Goal: Task Accomplishment & Management: Manage account settings

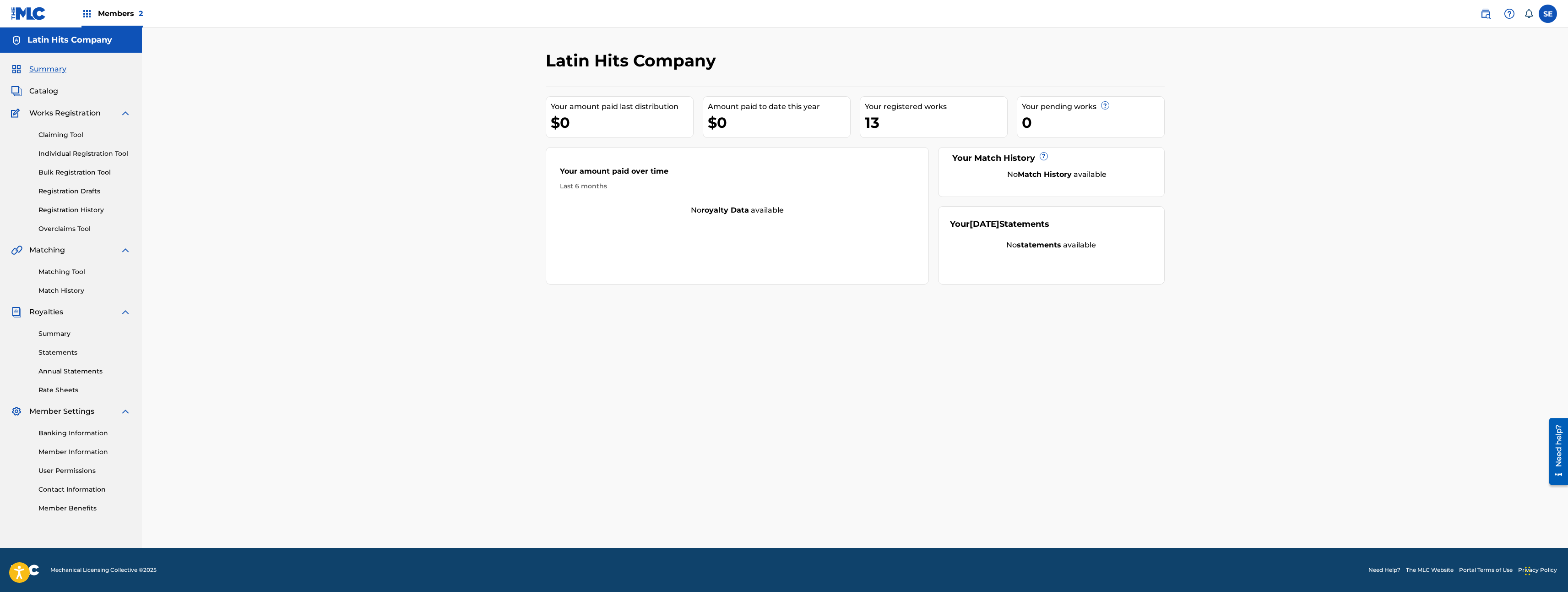
click at [81, 227] on link "Overclaims Tool" at bounding box center [85, 229] width 93 height 10
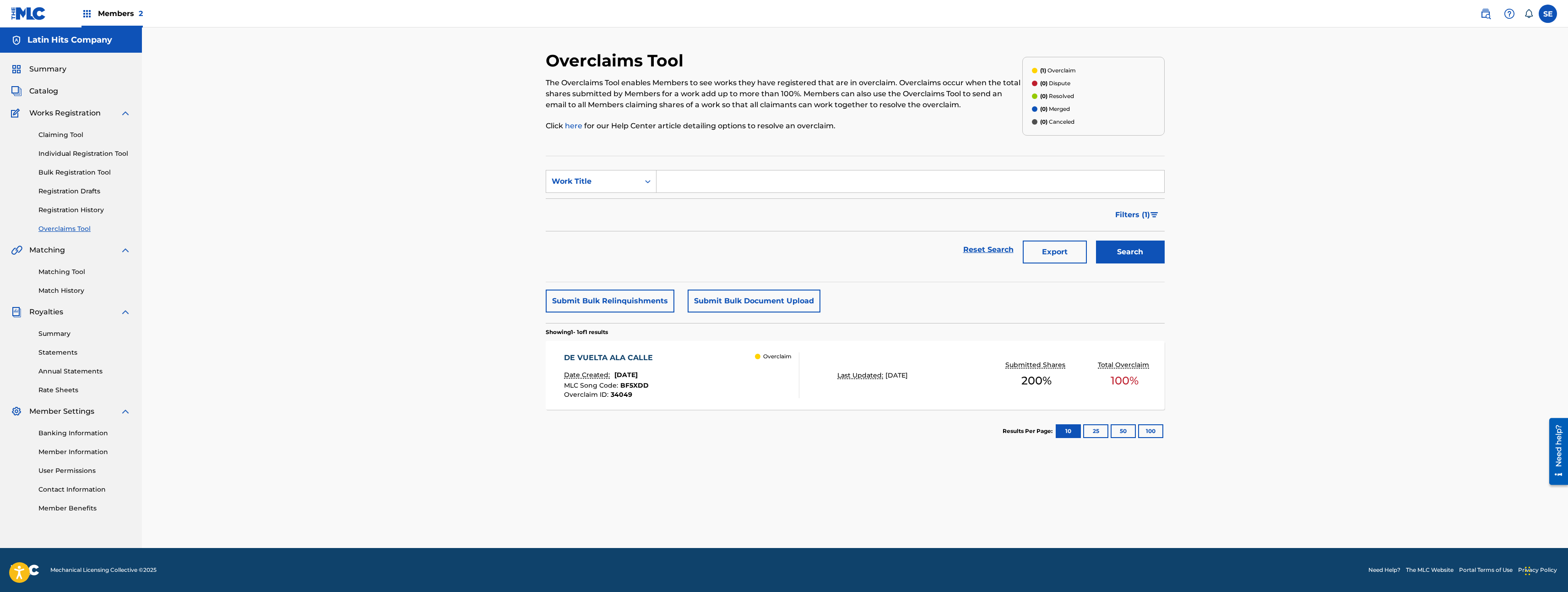
click at [1124, 378] on span "100 %" at bounding box center [1124, 380] width 28 height 16
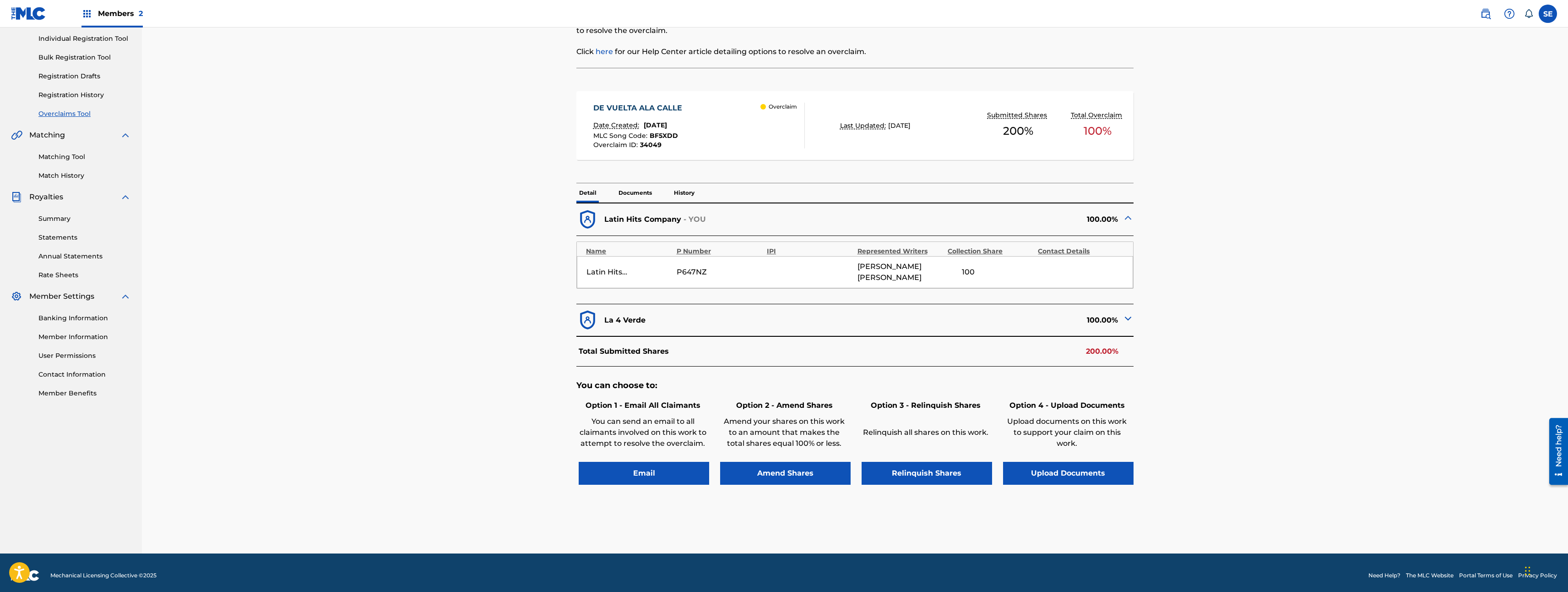
scroll to position [121, 0]
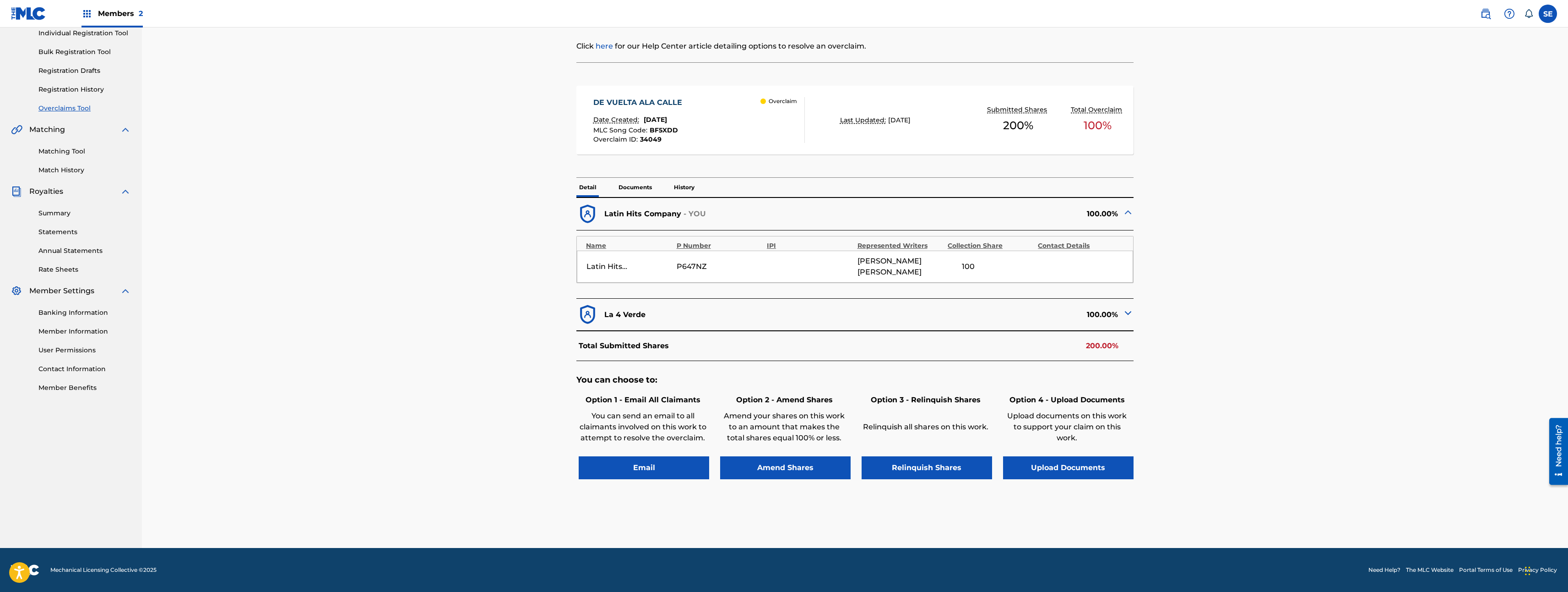
click at [1132, 310] on img at bounding box center [1128, 313] width 11 height 11
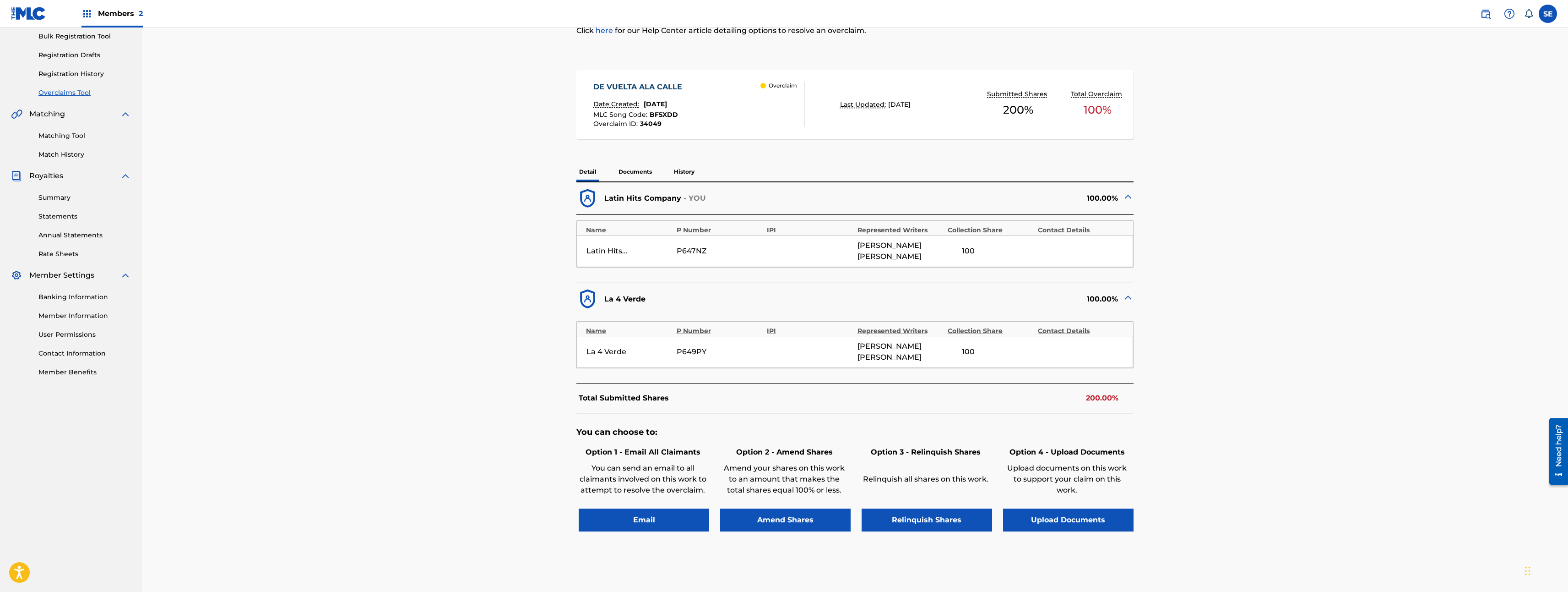
scroll to position [166, 0]
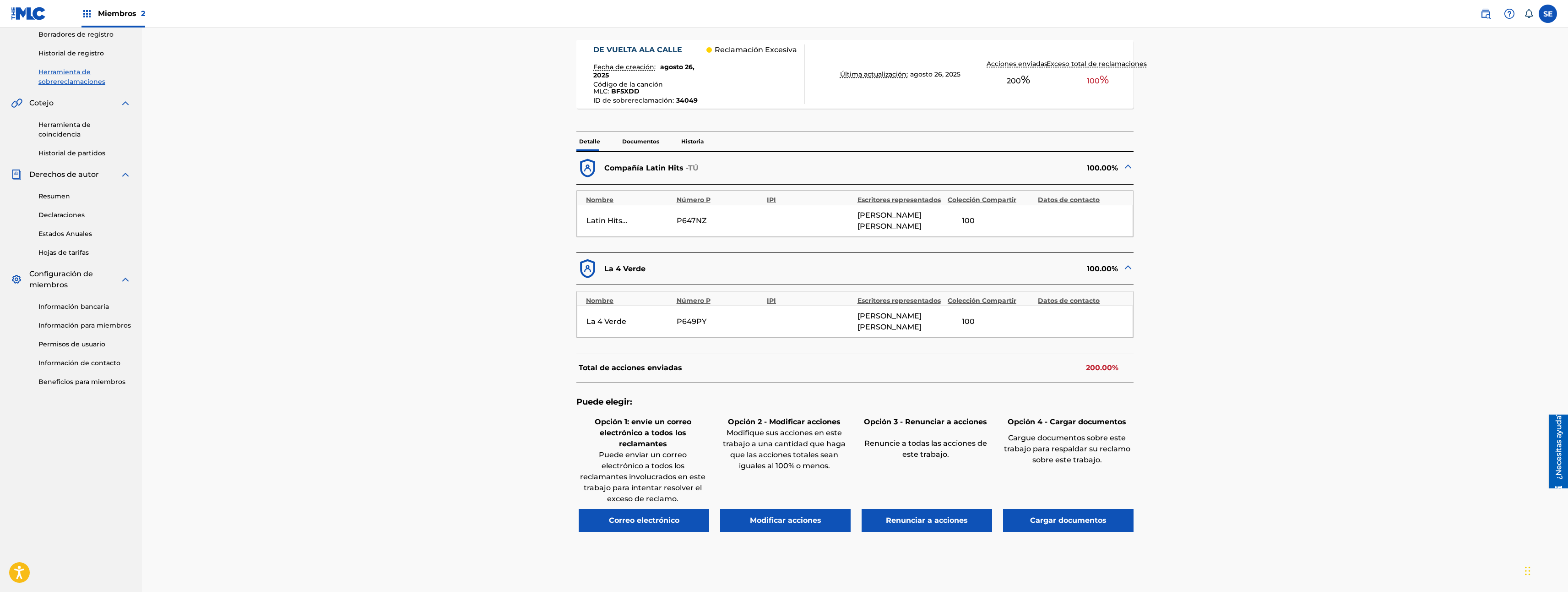
click at [944, 517] on button "Renunciar a acciones" at bounding box center [927, 520] width 130 height 23
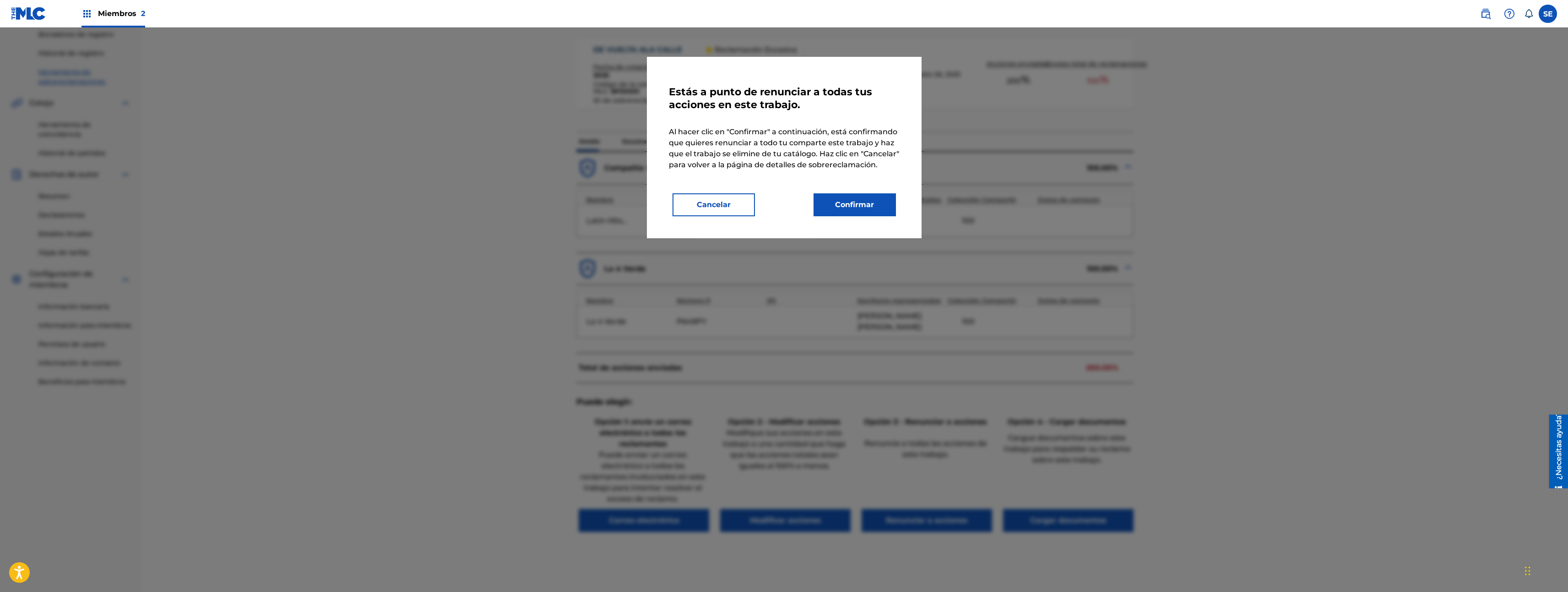
click at [855, 208] on button "Confirmar" at bounding box center [854, 205] width 82 height 23
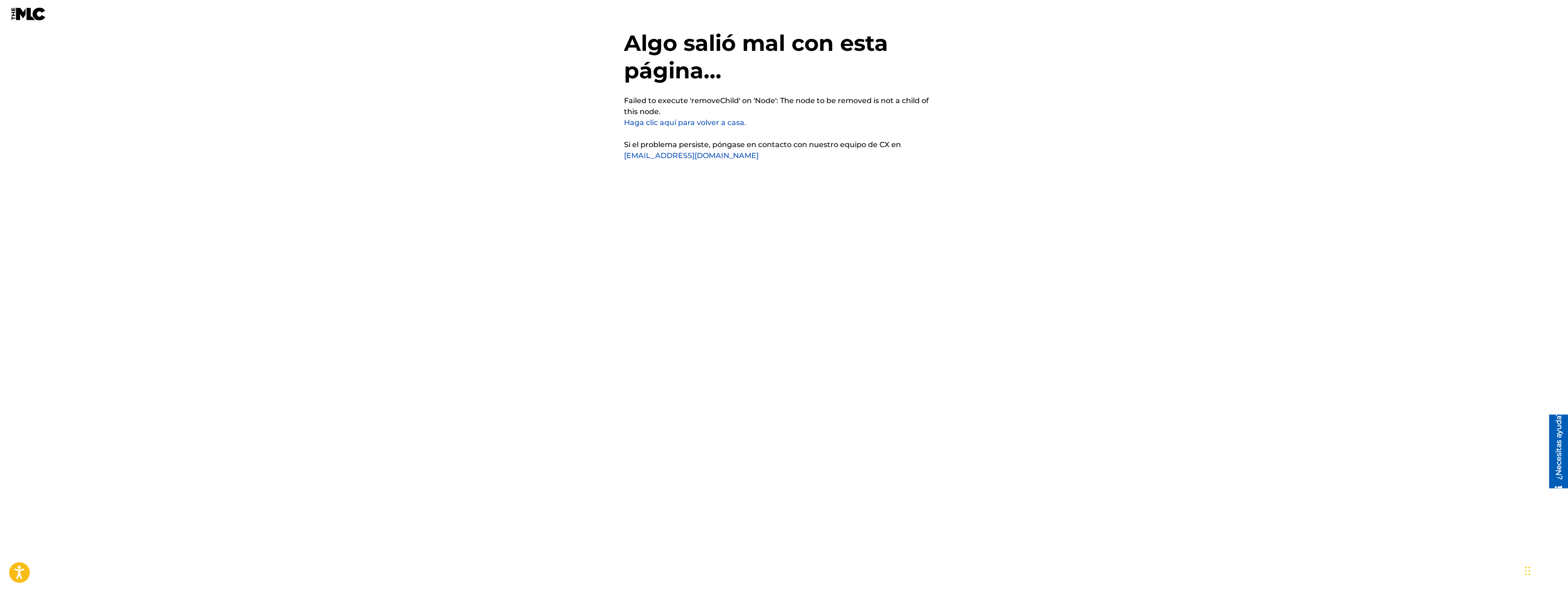
click at [698, 123] on link "Haga clic aquí para volver a casa." at bounding box center [685, 122] width 122 height 9
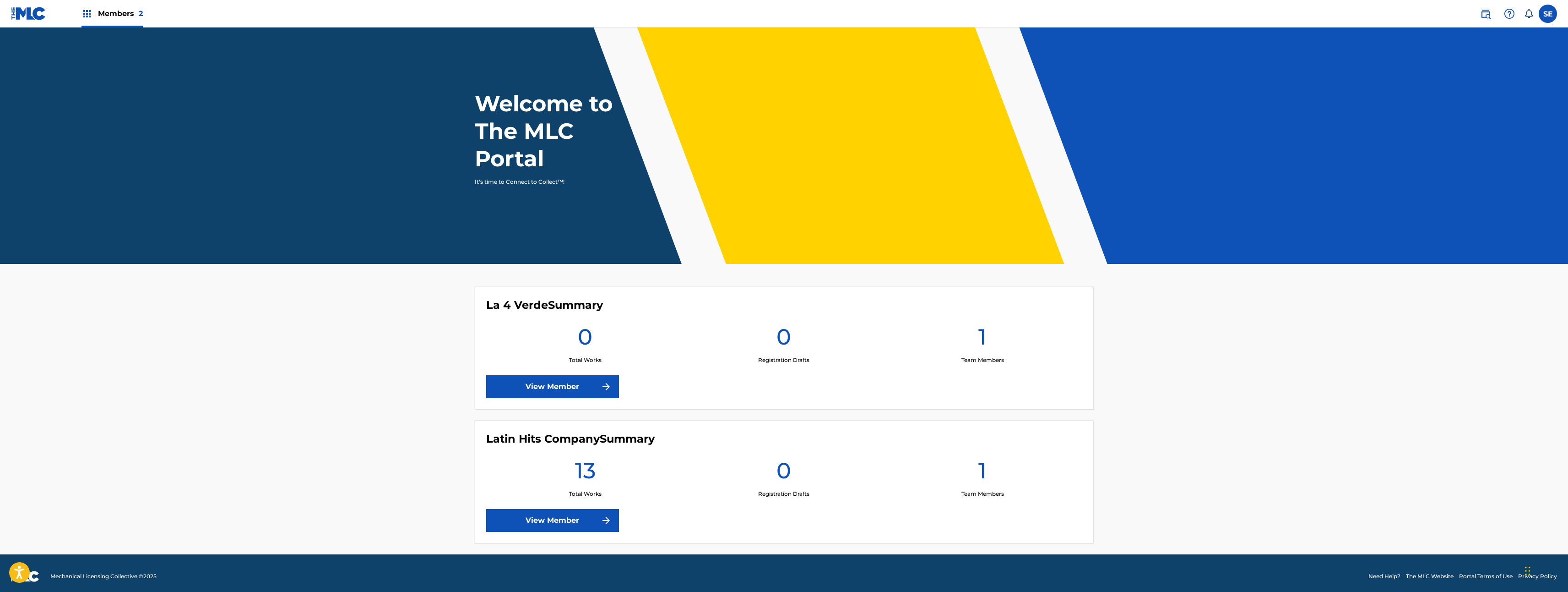
scroll to position [11, 0]
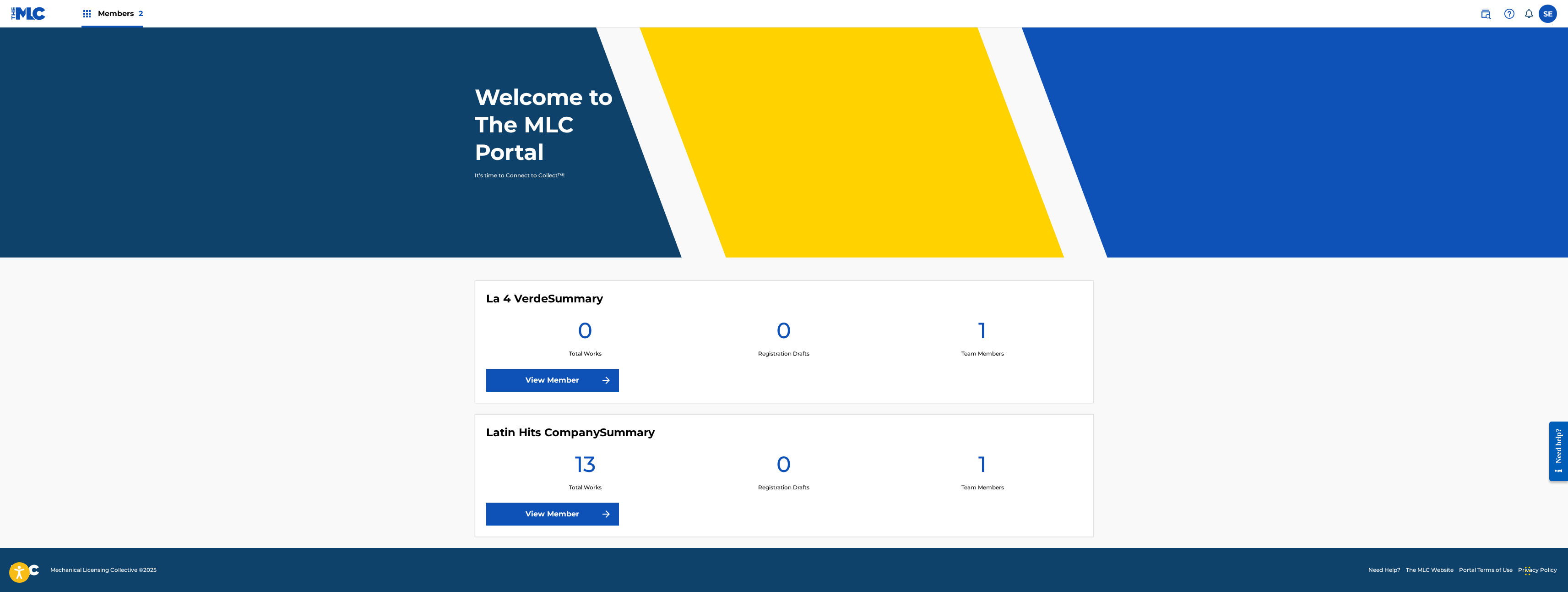
click at [564, 386] on link "View Member" at bounding box center [552, 380] width 133 height 23
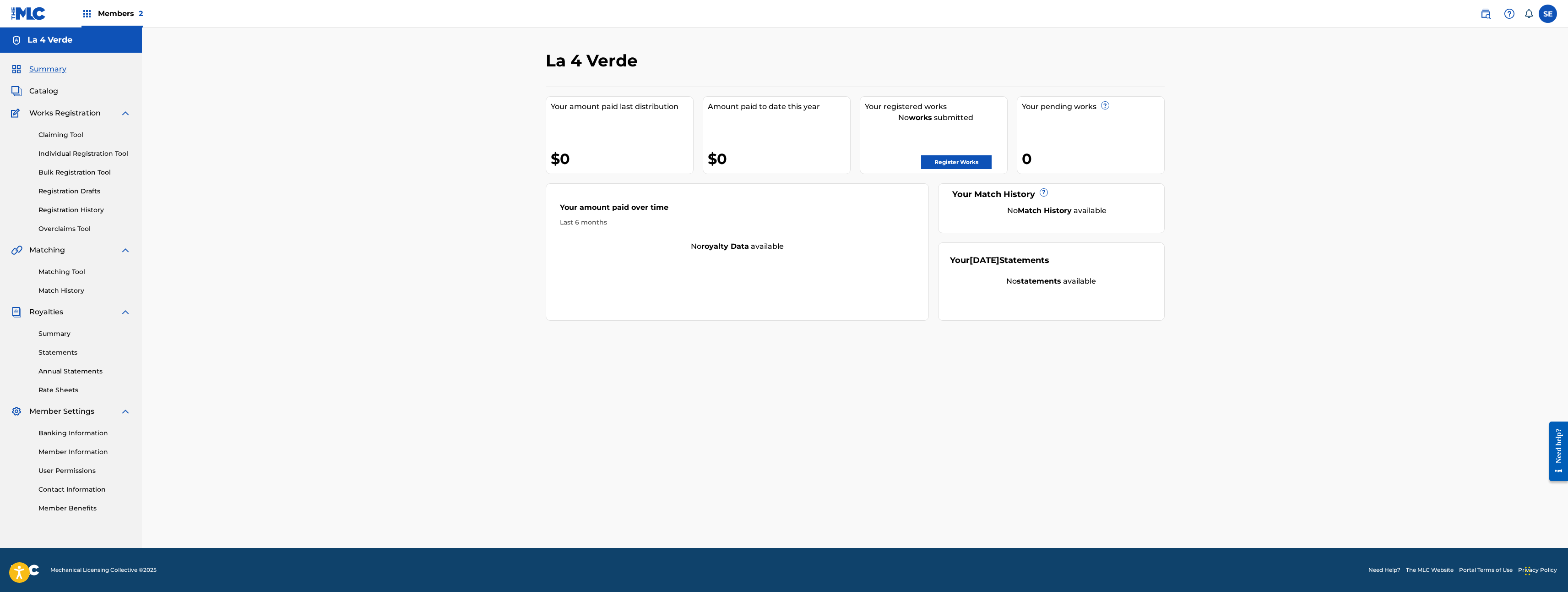
click at [65, 226] on link "Overclaims Tool" at bounding box center [85, 229] width 93 height 10
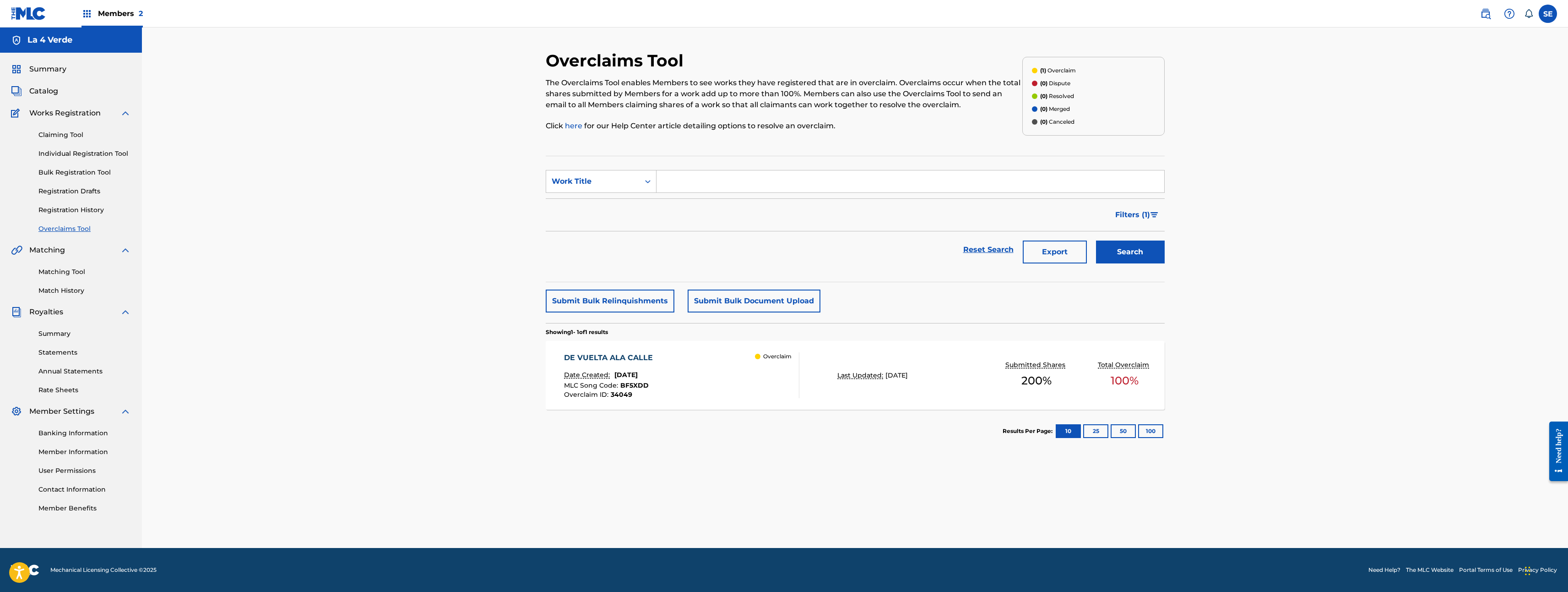
click at [719, 379] on div "DE VUELTA ALA CALLE Date Created: August 26, 2025 MLC Song Code : BF5XDD Overcl…" at bounding box center [681, 375] width 235 height 46
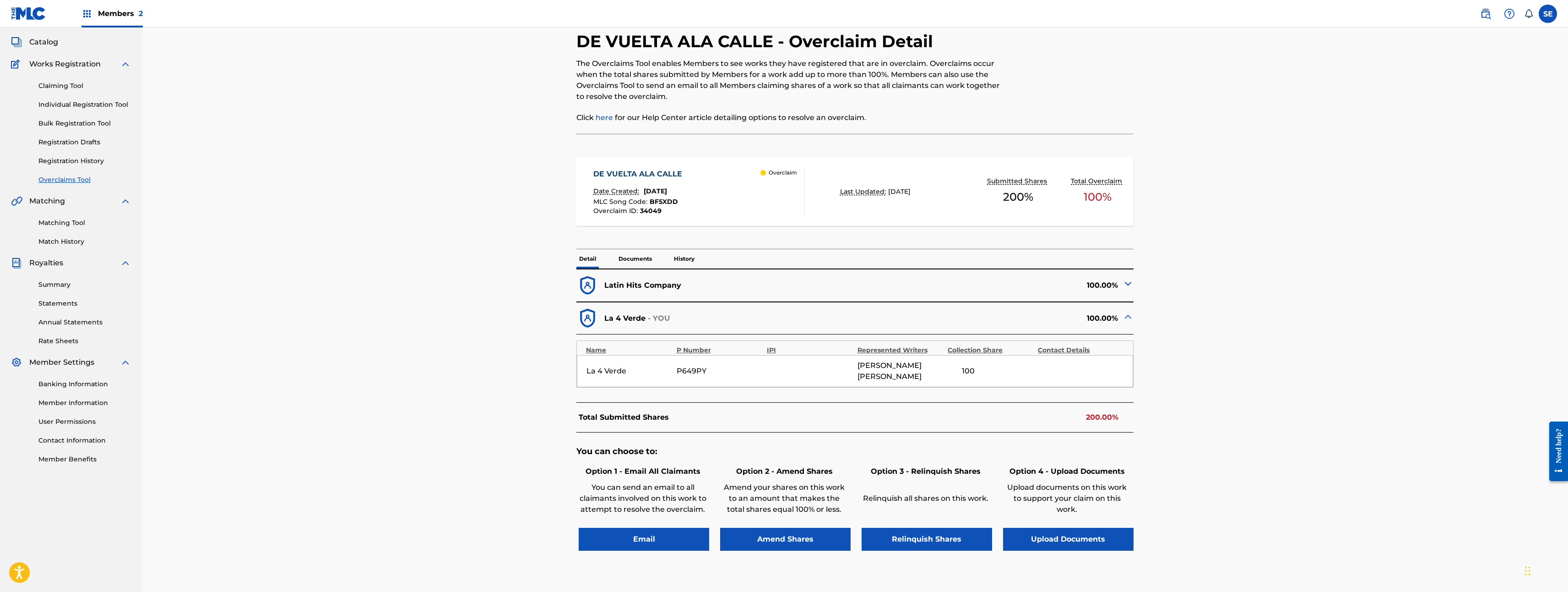
scroll to position [92, 0]
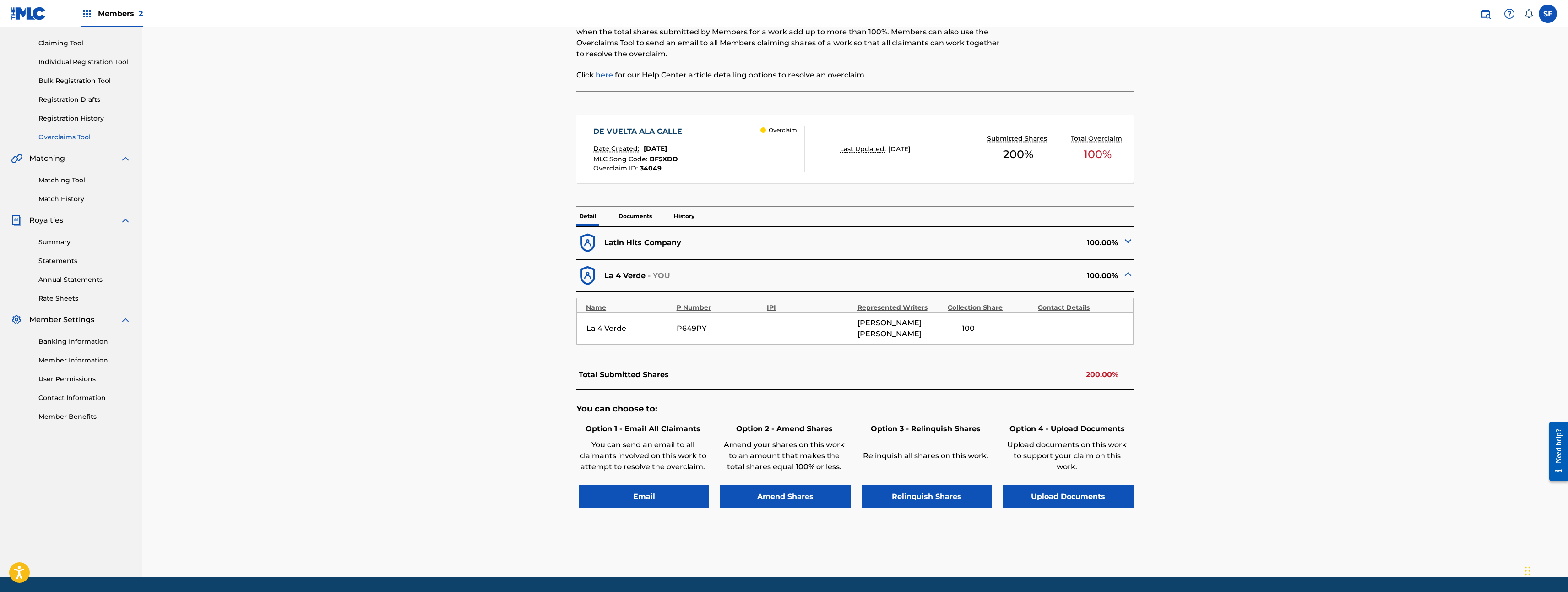
click at [960, 249] on div "100.00%" at bounding box center [995, 243] width 279 height 23
click at [1072, 251] on div "100.00%" at bounding box center [995, 243] width 279 height 23
drag, startPoint x: 1160, startPoint y: 230, endPoint x: 1132, endPoint y: 238, distance: 29.1
click at [1157, 230] on div "< Back DE VUELTA ALA CALLE - Overclaim Detail The Overclaims Tool enables Membe…" at bounding box center [855, 267] width 619 height 618
click at [1127, 240] on img at bounding box center [1128, 241] width 11 height 11
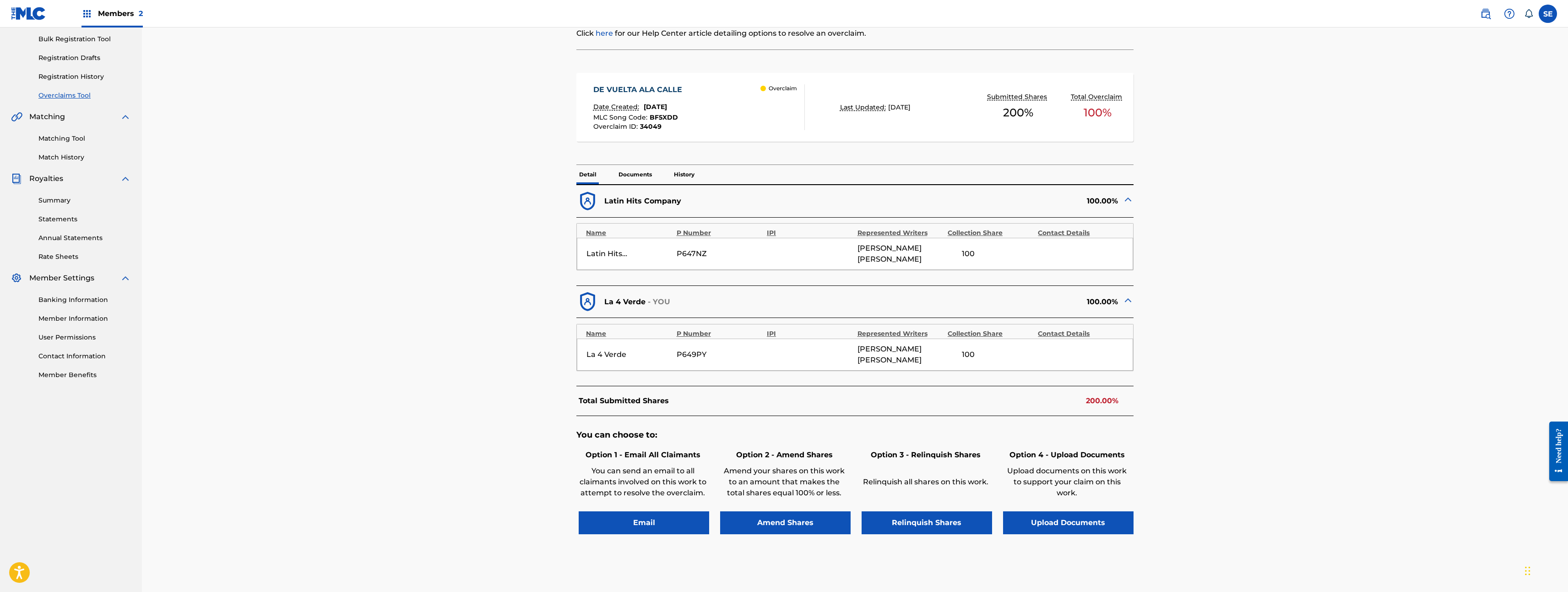
scroll to position [138, 0]
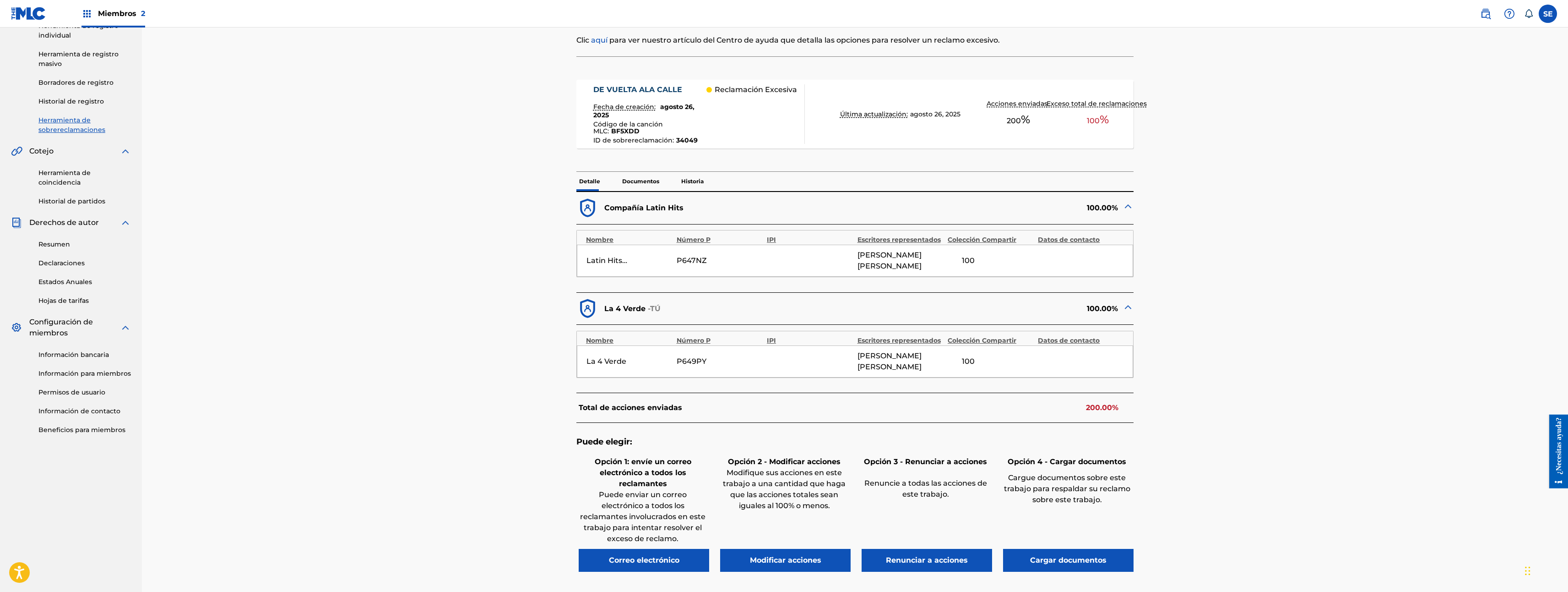
click at [802, 556] on button "Modificar acciones" at bounding box center [785, 560] width 130 height 23
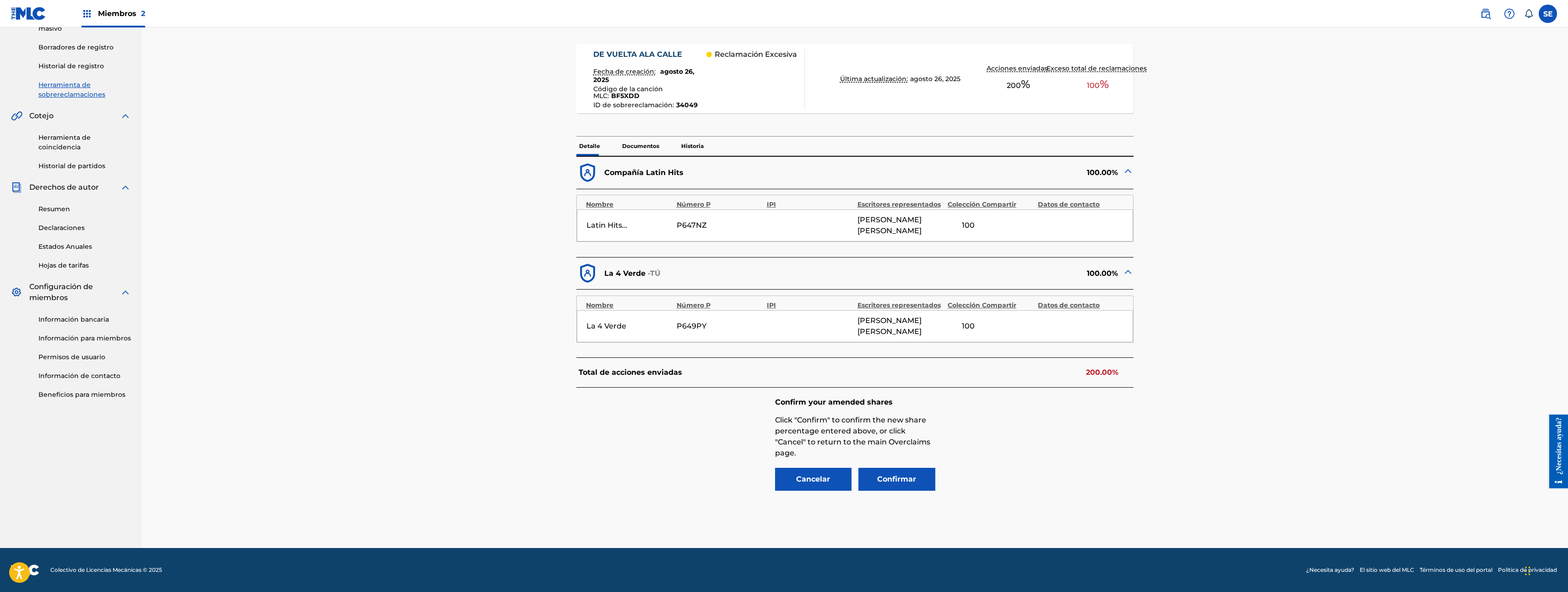
scroll to position [184, 0]
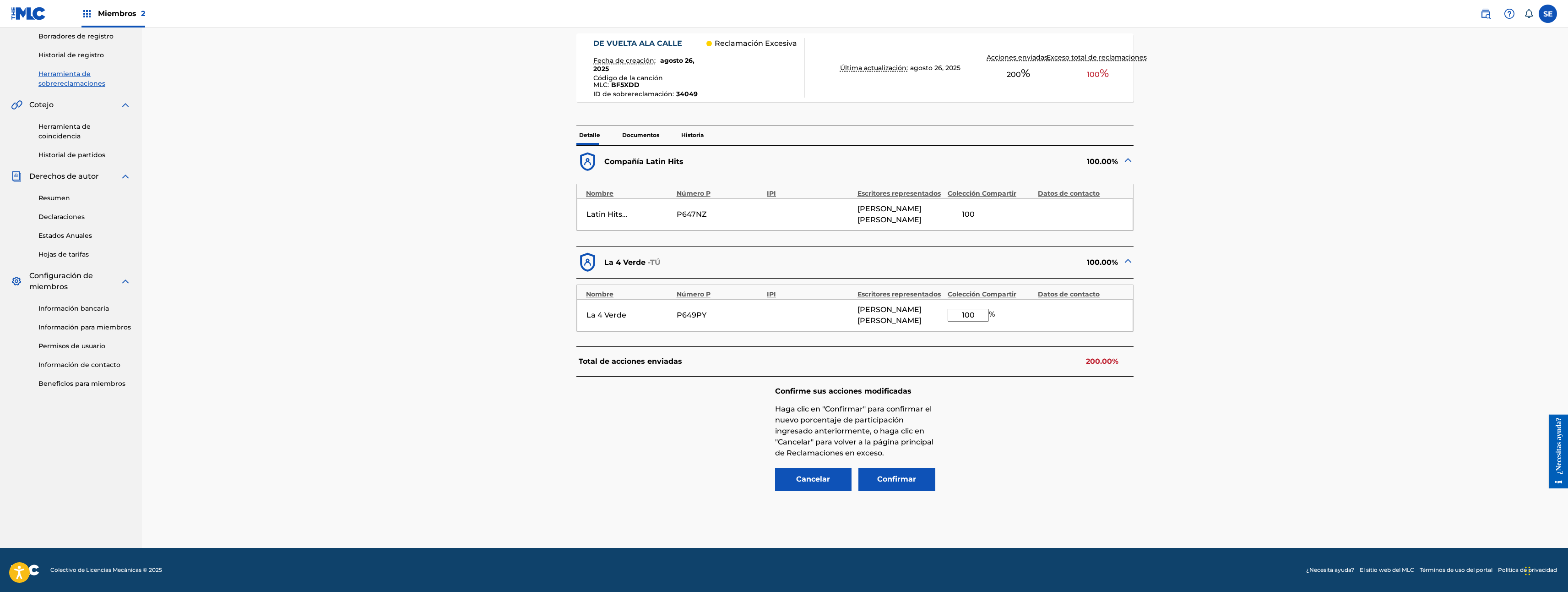
click at [839, 479] on button "Cancelar" at bounding box center [814, 479] width 77 height 23
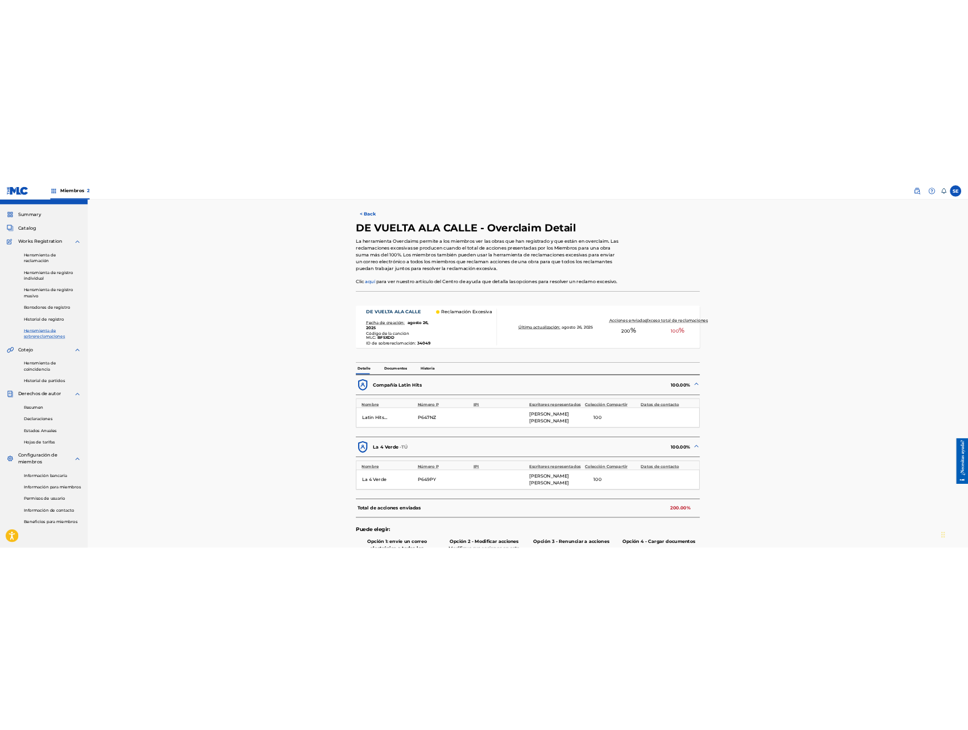
scroll to position [0, 0]
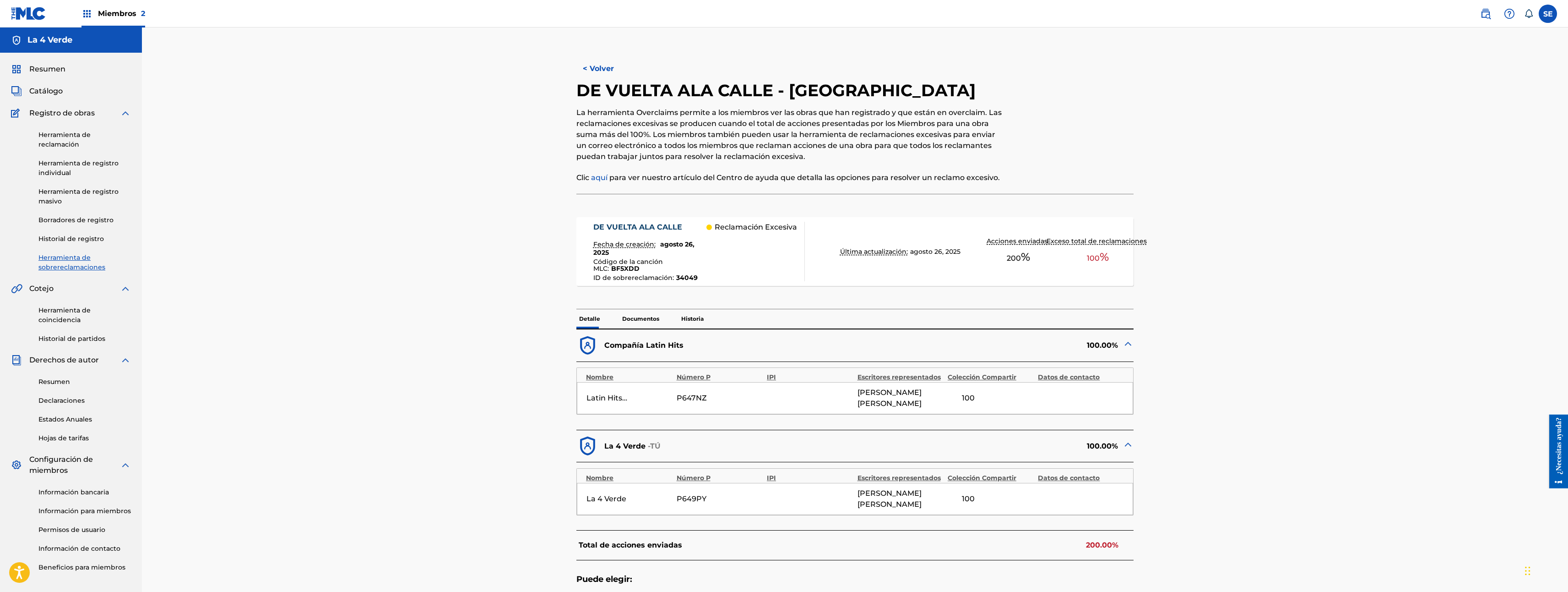
drag, startPoint x: 509, startPoint y: 350, endPoint x: 476, endPoint y: 306, distance: 55.0
click at [31, 71] on span "Resumen" at bounding box center [47, 69] width 36 height 11
